Goal: Navigation & Orientation: Understand site structure

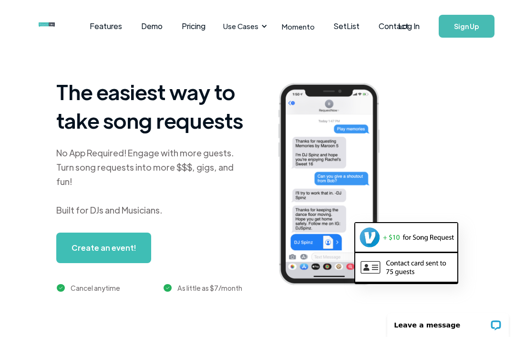
click at [183, 28] on link "Pricing" at bounding box center [193, 26] width 43 height 30
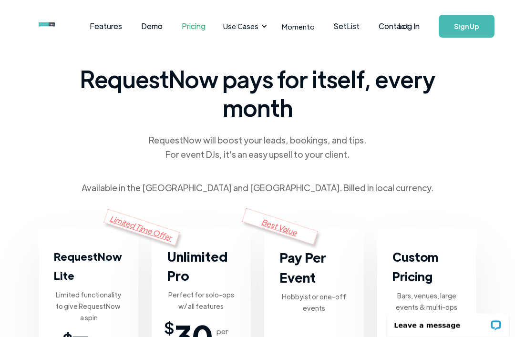
click at [149, 28] on link "Demo" at bounding box center [152, 26] width 41 height 30
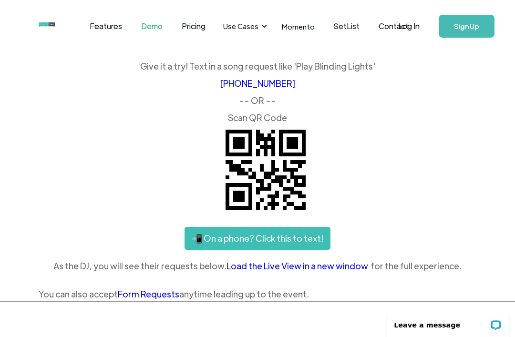
click at [105, 30] on link "Features" at bounding box center [106, 26] width 52 height 30
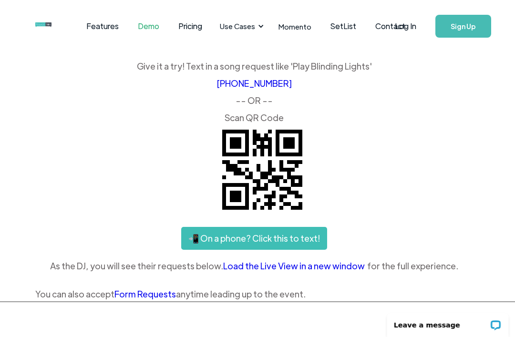
scroll to position [0, 3]
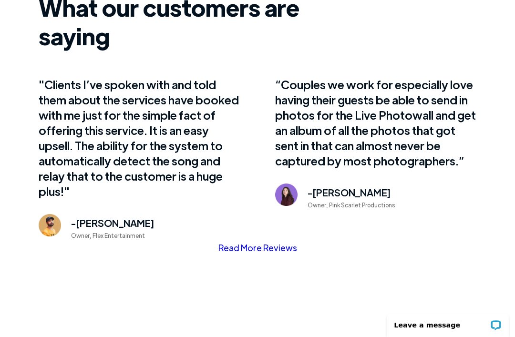
scroll to position [680, 0]
